Goal: Task Accomplishment & Management: Manage account settings

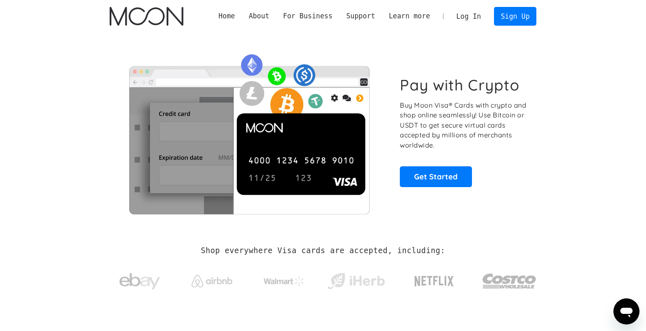
click at [469, 18] on link "Log In" at bounding box center [469, 16] width 38 height 18
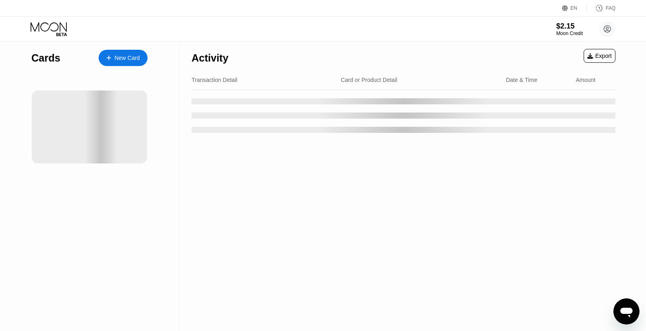
click at [99, 130] on div at bounding box center [101, 127] width 82 height 73
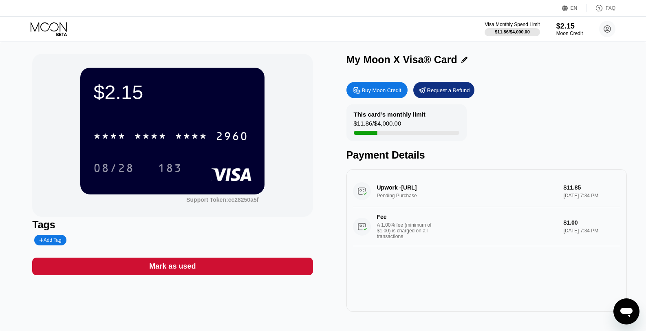
drag, startPoint x: 155, startPoint y: 125, endPoint x: 153, endPoint y: 134, distance: 9.2
click at [155, 125] on div "* * * * * * * * * * * * 2960" at bounding box center [172, 134] width 158 height 28
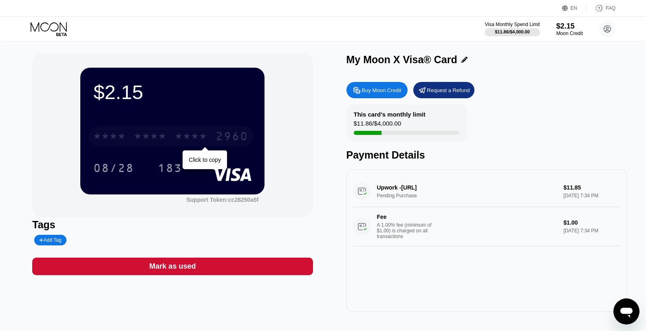
click at [153, 135] on div "* * * *" at bounding box center [150, 137] width 33 height 13
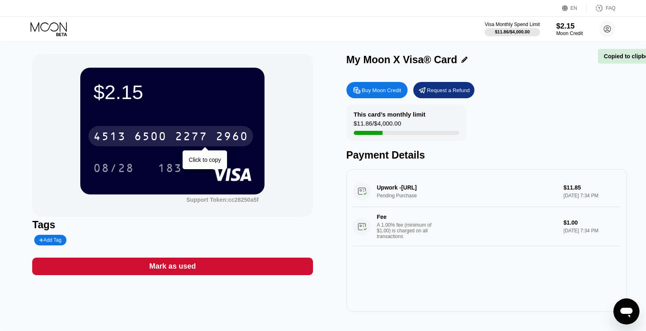
click at [153, 135] on div "6500" at bounding box center [150, 137] width 33 height 13
